Goal: Check status: Check status

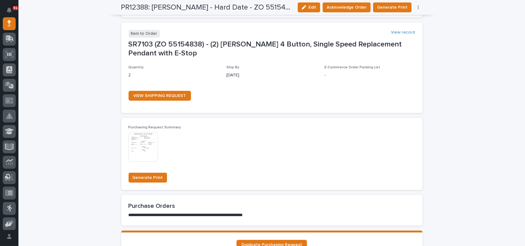
scroll to position [369, 0]
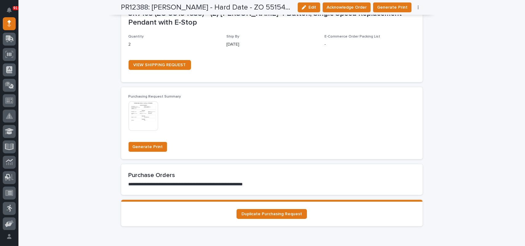
click at [145, 119] on img at bounding box center [143, 116] width 30 height 30
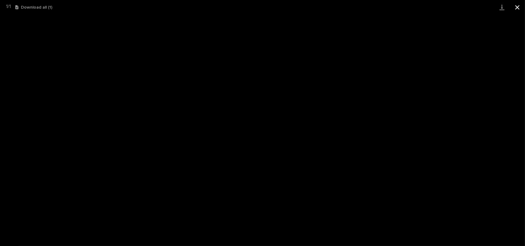
click at [520, 7] on button "Close gallery" at bounding box center [516, 7] width 15 height 14
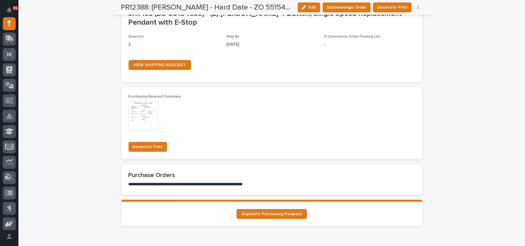
click at [223, 135] on div "Purchasing Request Summary This file cannot be opened Download File" at bounding box center [271, 115] width 286 height 42
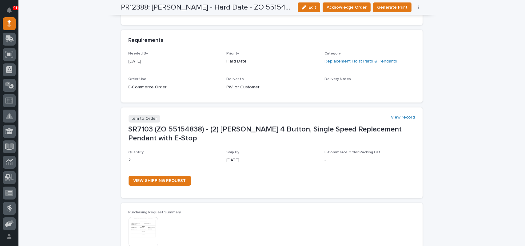
scroll to position [248, 0]
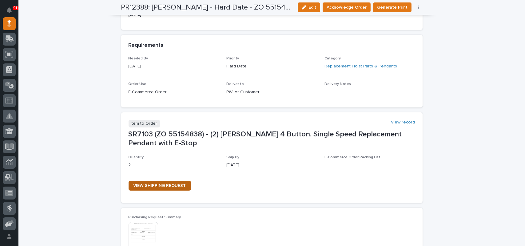
click at [154, 184] on span "VIEW SHIPPING REQUEST" at bounding box center [159, 185] width 53 height 4
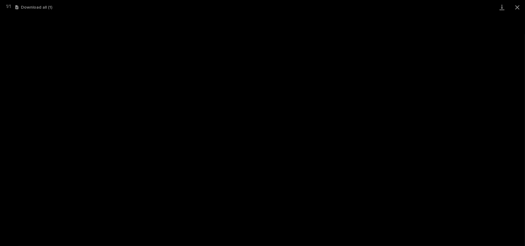
scroll to position [61, 0]
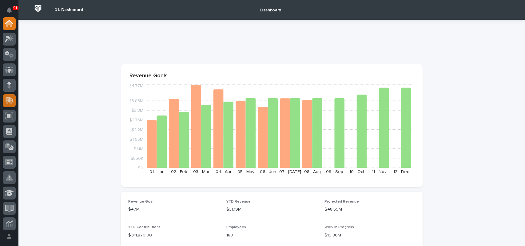
click at [14, 100] on div at bounding box center [9, 100] width 13 height 13
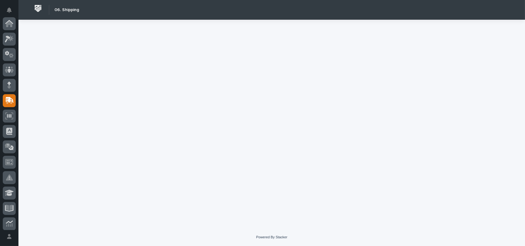
scroll to position [77, 0]
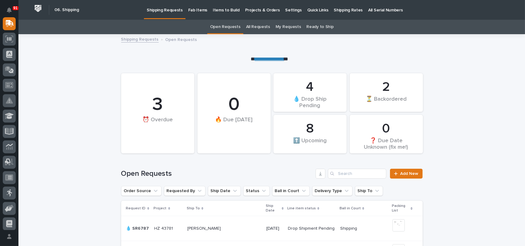
click at [261, 27] on link "All Requests" at bounding box center [258, 27] width 24 height 14
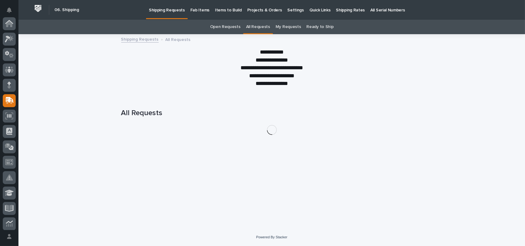
scroll to position [77, 0]
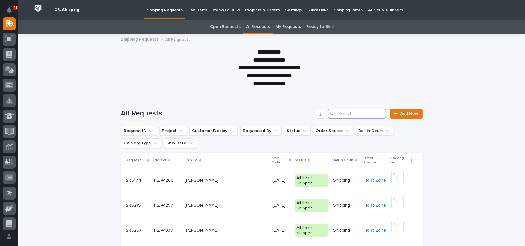
click at [350, 109] on input "Search" at bounding box center [357, 113] width 58 height 10
type input "137053"
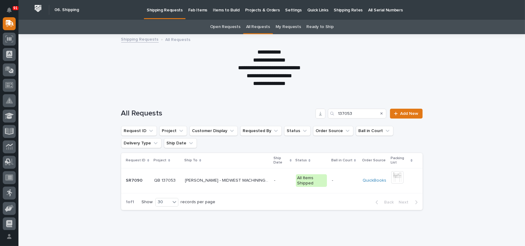
click at [190, 177] on p "DUSTIN MCGILL - MIDWEST MACHINING SOLUTIONS" at bounding box center [227, 179] width 85 height 6
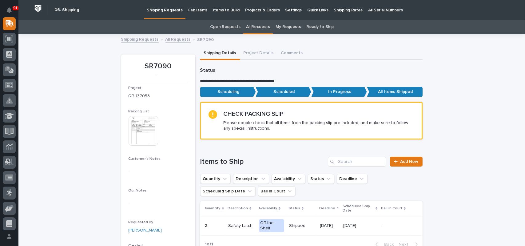
scroll to position [61, 0]
